Goal: Transaction & Acquisition: Book appointment/travel/reservation

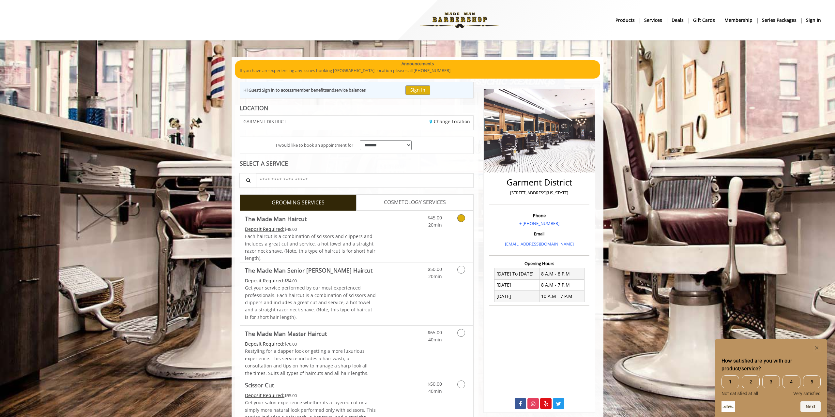
click at [459, 217] on icon "Grooming services" at bounding box center [461, 218] width 8 height 8
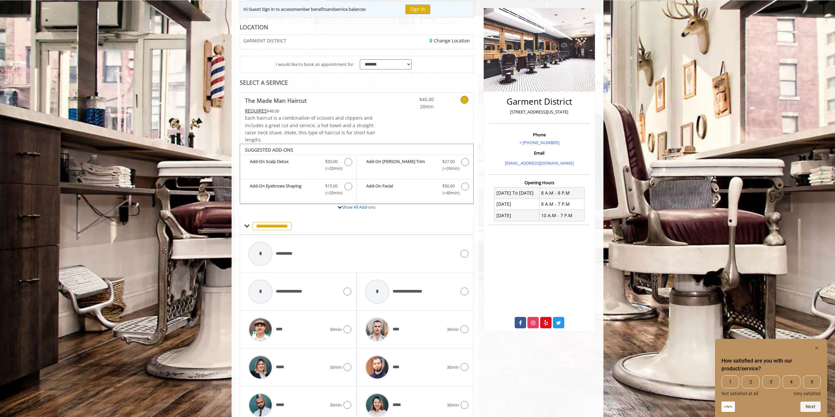
scroll to position [120, 0]
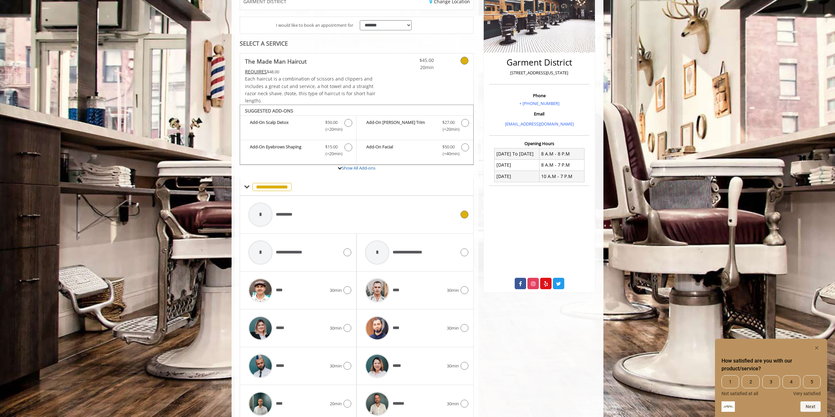
click at [328, 215] on div "**********" at bounding box center [352, 214] width 214 height 31
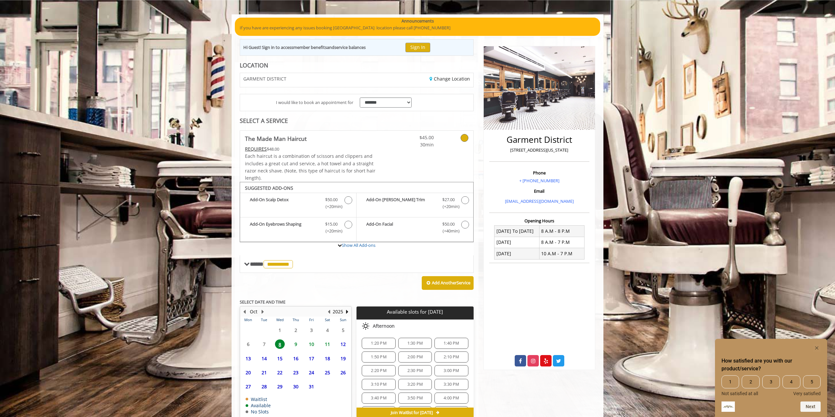
scroll to position [76, 0]
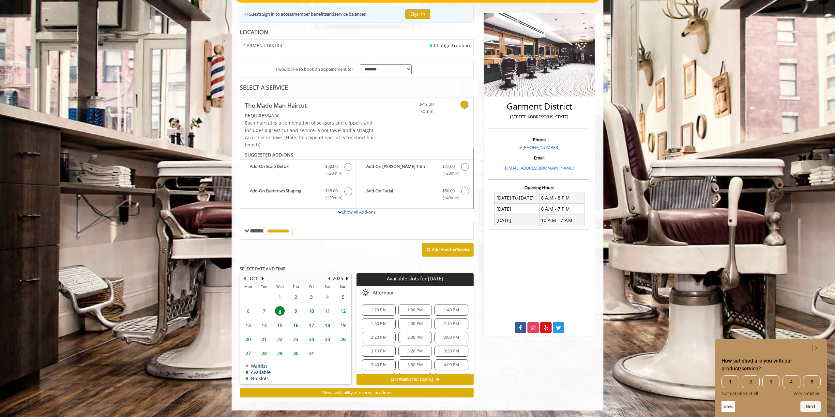
click at [814, 348] on rect "Hide survey" at bounding box center [816, 348] width 8 height 8
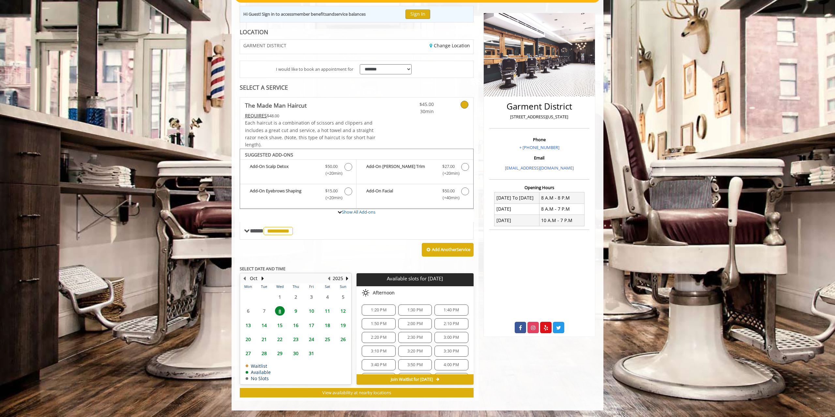
click at [415, 324] on span "2:00 PM" at bounding box center [414, 323] width 15 height 5
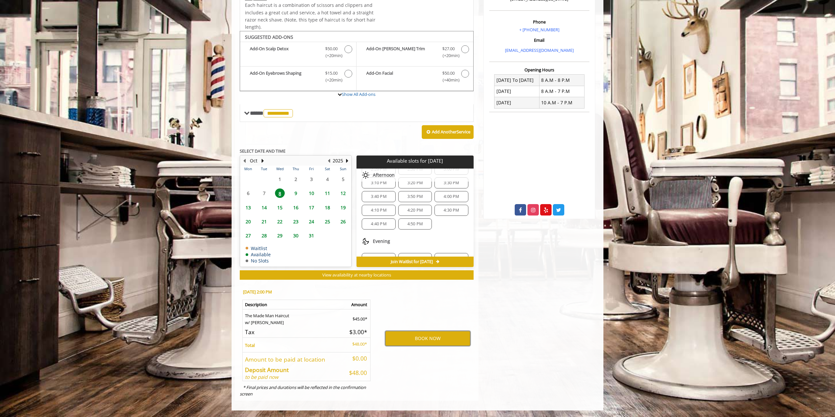
scroll to position [0, 0]
click at [420, 221] on span "2:30 PM" at bounding box center [414, 219] width 15 height 5
click at [460, 205] on span "2:10 PM" at bounding box center [451, 205] width 28 height 5
click at [385, 218] on span "2:20 PM" at bounding box center [378, 219] width 15 height 5
click at [380, 233] on span "3:10 PM" at bounding box center [378, 233] width 15 height 5
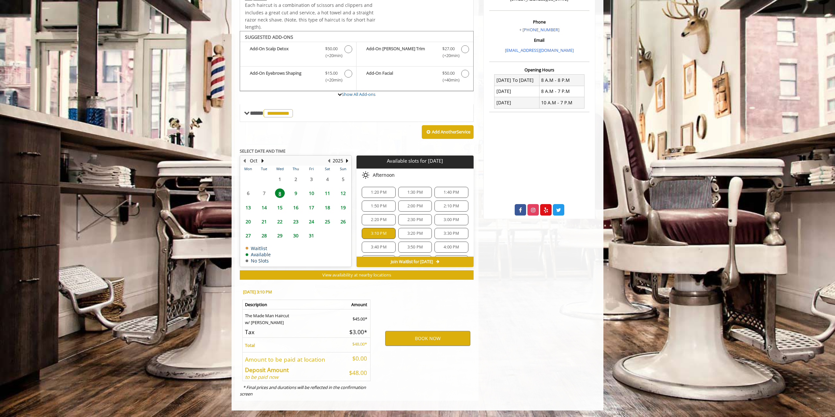
click at [413, 234] on span "3:20 PM" at bounding box center [414, 233] width 15 height 5
click at [446, 231] on div "3:30 PM" at bounding box center [451, 233] width 34 height 11
click at [368, 247] on span "3:40 PM" at bounding box center [379, 247] width 28 height 5
click at [406, 248] on span "3:50 PM" at bounding box center [415, 247] width 28 height 5
click at [445, 247] on span "4:00 PM" at bounding box center [450, 247] width 15 height 5
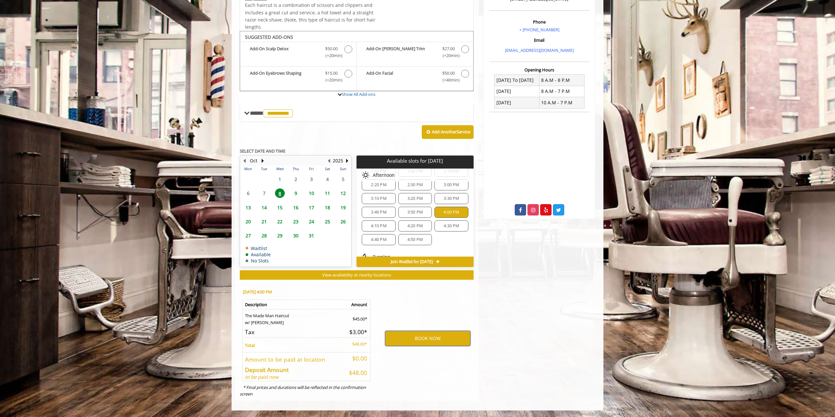
scroll to position [35, 0]
click at [375, 221] on div "4:10 PM" at bounding box center [379, 225] width 34 height 11
click at [415, 224] on span "4:20 PM" at bounding box center [414, 225] width 15 height 5
click at [447, 221] on div "4:30 PM" at bounding box center [451, 225] width 34 height 11
click at [380, 237] on span "4:40 PM" at bounding box center [378, 239] width 15 height 5
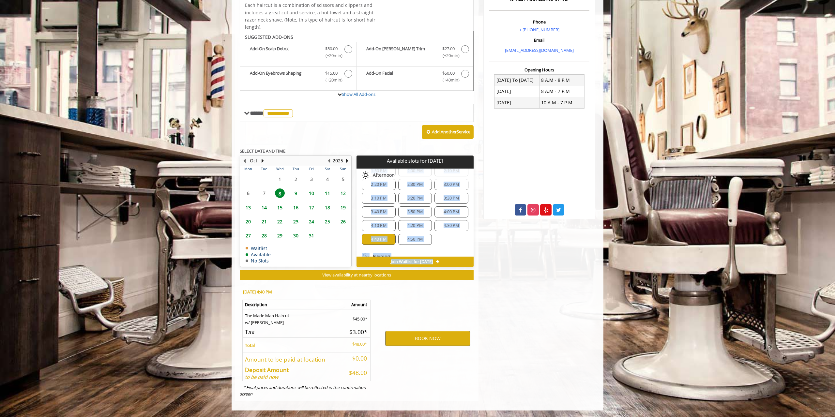
click at [411, 237] on span "4:50 PM" at bounding box center [414, 239] width 15 height 5
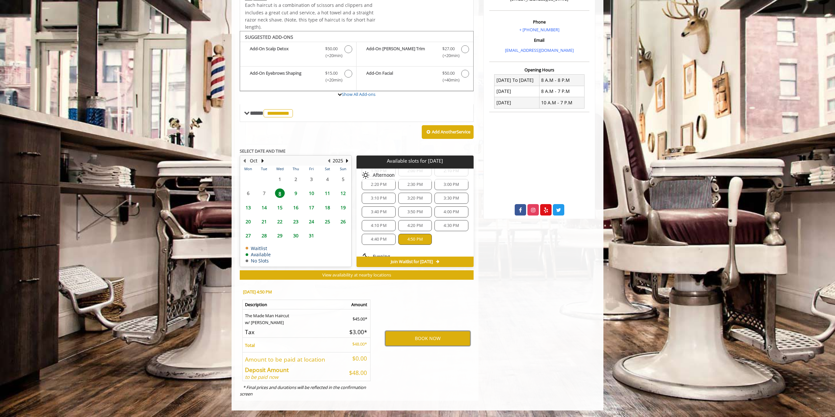
scroll to position [70, 0]
click at [375, 240] on span "5:00 PM" at bounding box center [378, 238] width 15 height 5
click at [381, 249] on div "5:30 PM" at bounding box center [379, 252] width 34 height 11
click at [411, 216] on span "6:40 PM" at bounding box center [414, 218] width 15 height 5
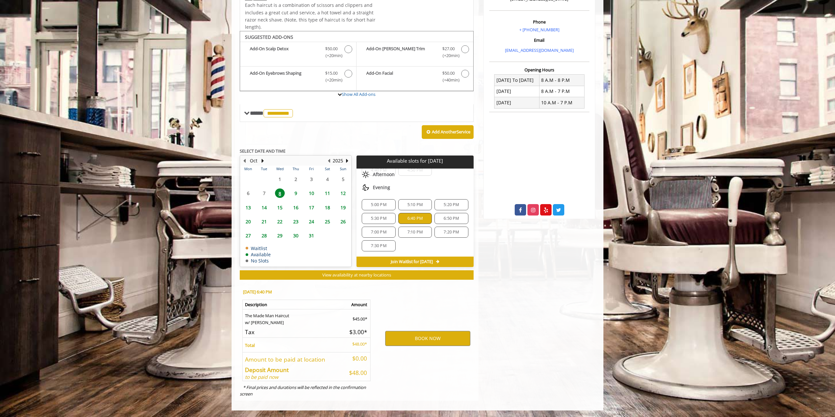
click at [413, 231] on span "7:10 PM" at bounding box center [414, 232] width 15 height 5
click at [378, 232] on span "7:00 PM" at bounding box center [378, 232] width 15 height 5
click at [376, 201] on div "5:00 PM" at bounding box center [379, 204] width 34 height 11
click at [410, 202] on span "5:10 PM" at bounding box center [414, 204] width 15 height 5
click at [454, 206] on span "5:20 PM" at bounding box center [450, 204] width 15 height 5
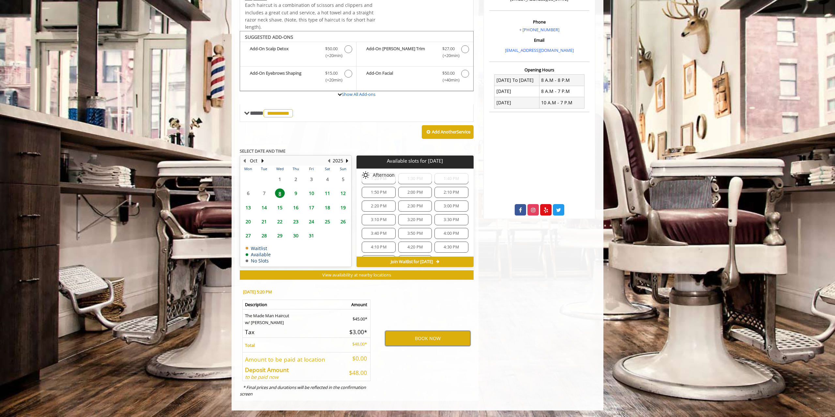
scroll to position [0, 0]
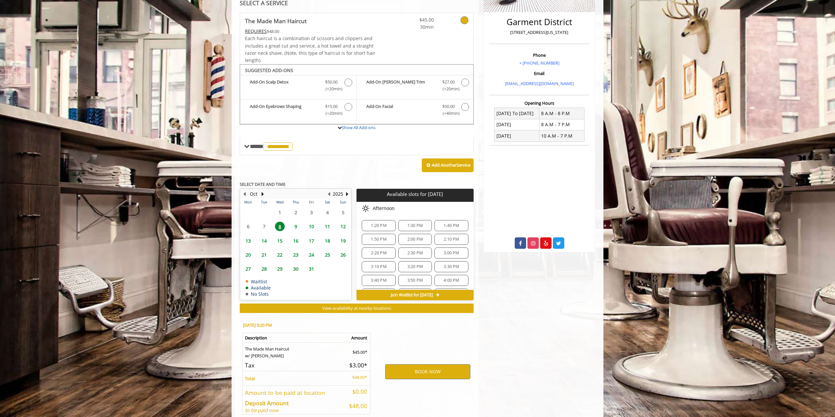
click at [292, 226] on span "9" at bounding box center [296, 226] width 10 height 9
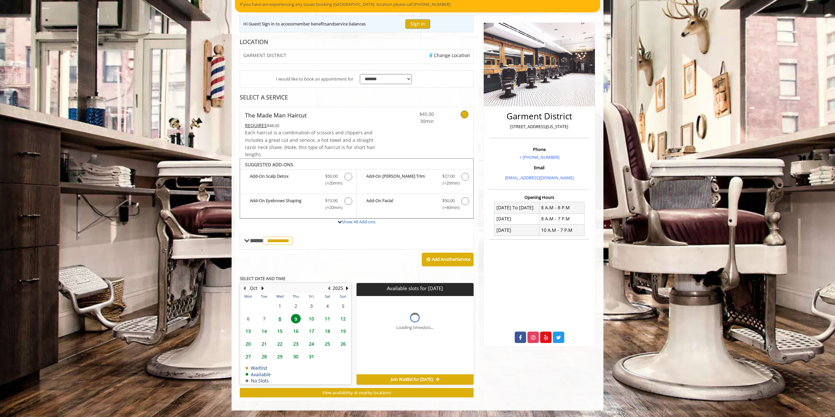
scroll to position [76, 0]
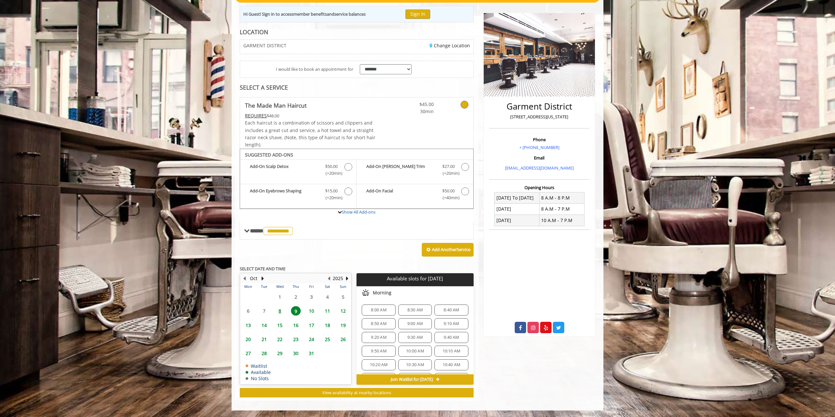
click at [380, 320] on div "8:50 AM" at bounding box center [379, 323] width 34 height 11
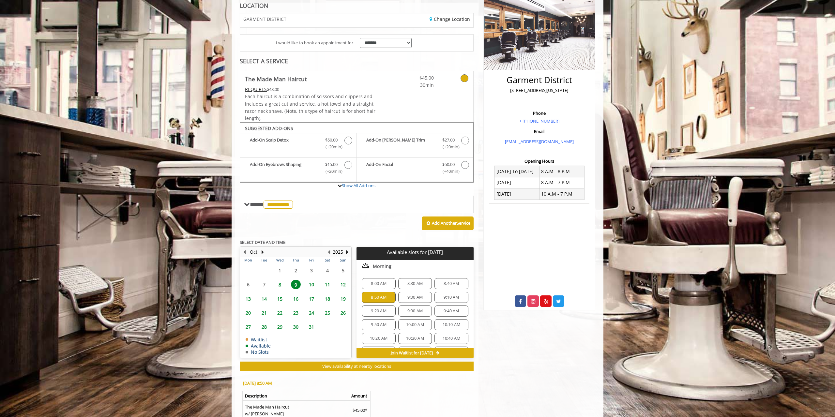
scroll to position [194, 0]
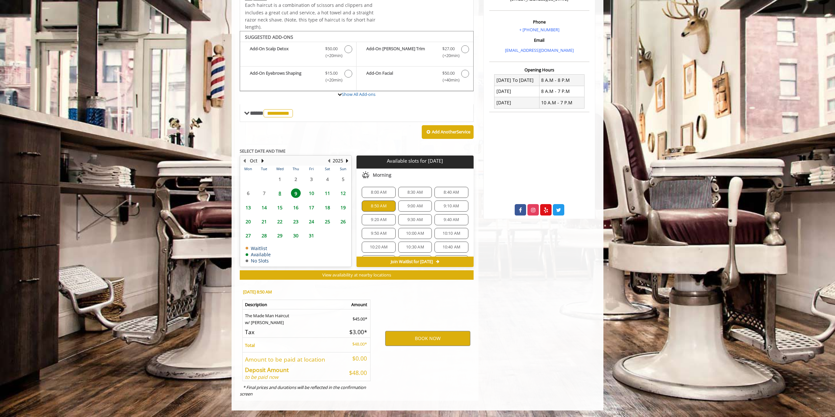
click at [310, 193] on span "10" at bounding box center [311, 192] width 10 height 9
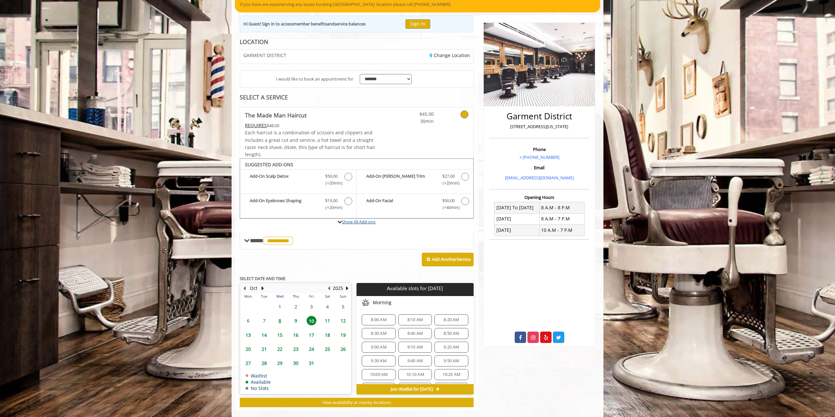
scroll to position [76, 0]
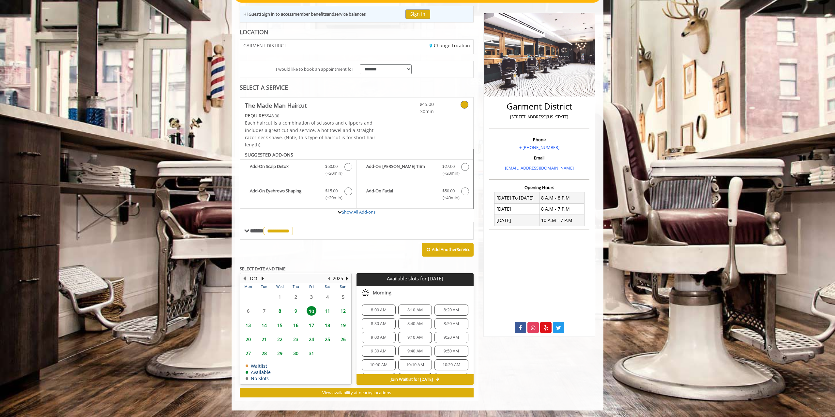
click at [412, 338] on span "9:10 AM" at bounding box center [414, 337] width 15 height 5
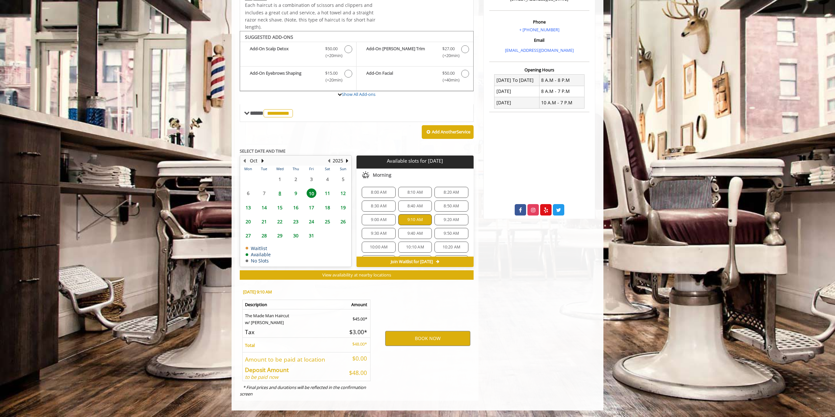
click at [450, 221] on span "9:20 AM" at bounding box center [450, 219] width 15 height 5
click at [407, 233] on span "9:40 AM" at bounding box center [414, 233] width 15 height 5
click at [278, 192] on span "8" at bounding box center [280, 192] width 10 height 9
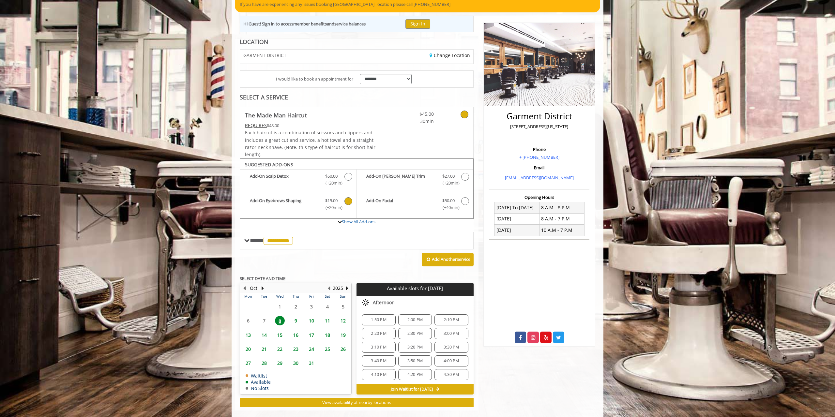
scroll to position [76, 0]
